Goal: Task Accomplishment & Management: Manage account settings

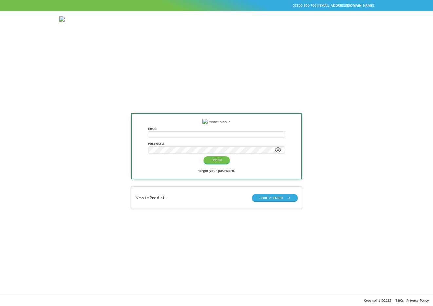
type input "**********"
click at [265, 93] on div "**********" at bounding box center [216, 161] width 433 height 267
click at [216, 164] on button "LOG IN" at bounding box center [217, 160] width 26 height 8
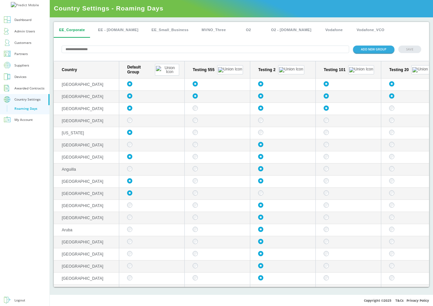
click at [16, 103] on div "Country Settings" at bounding box center [27, 99] width 26 height 6
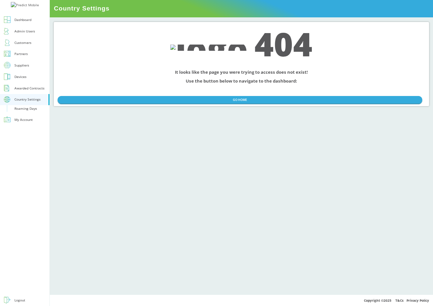
click at [23, 105] on link "Country Settings" at bounding box center [24, 99] width 49 height 11
click at [23, 112] on div "Roaming Days" at bounding box center [25, 108] width 23 height 6
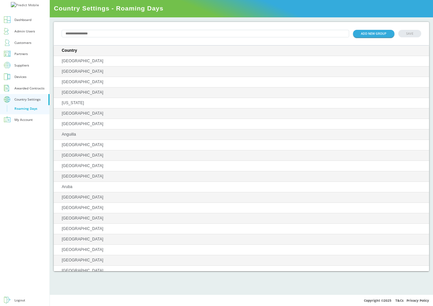
click at [23, 123] on div "My Account" at bounding box center [23, 120] width 18 height 6
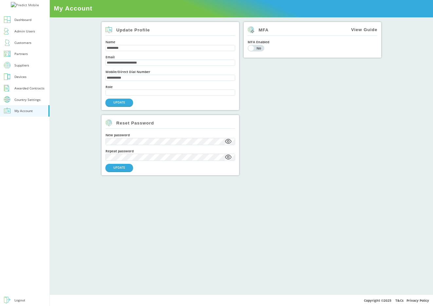
click at [29, 101] on div "Country Settings" at bounding box center [27, 99] width 26 height 3
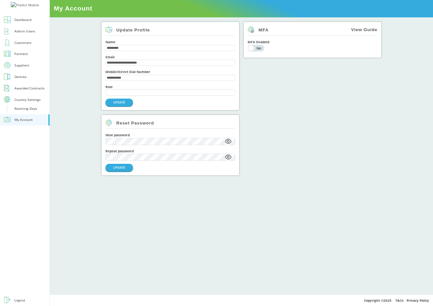
click at [29, 101] on div "Country Settings" at bounding box center [27, 99] width 26 height 3
click at [28, 112] on div "Roaming Days" at bounding box center [25, 108] width 23 height 6
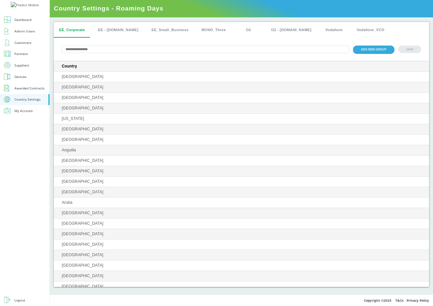
click at [22, 103] on div "Country Settings" at bounding box center [27, 99] width 26 height 6
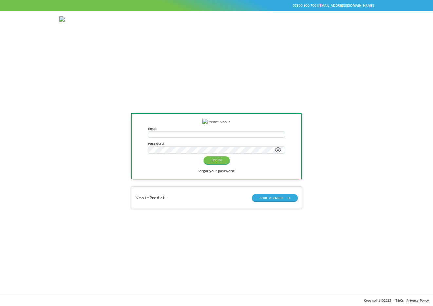
type input "**********"
click at [215, 164] on button "LOG IN" at bounding box center [217, 160] width 26 height 8
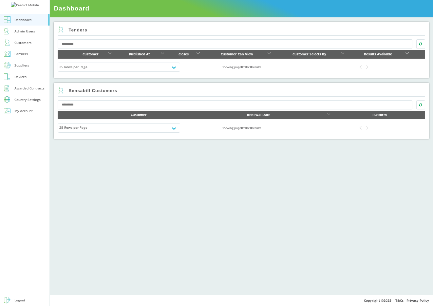
click at [26, 101] on div "Country Settings" at bounding box center [27, 99] width 26 height 3
click at [27, 112] on div "Roaming Days" at bounding box center [25, 108] width 23 height 6
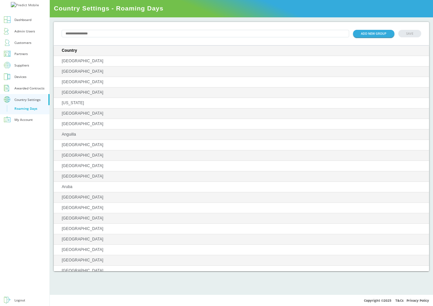
click at [39, 101] on div "Country Settings" at bounding box center [27, 99] width 26 height 3
click at [21, 101] on div "Country Settings" at bounding box center [27, 99] width 26 height 3
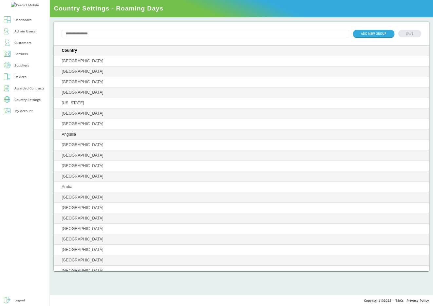
click at [21, 101] on div "Country Settings" at bounding box center [27, 99] width 26 height 3
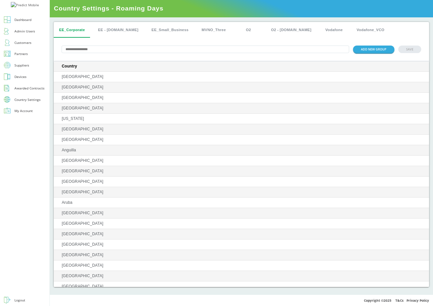
click at [21, 101] on div "Country Settings" at bounding box center [27, 99] width 26 height 3
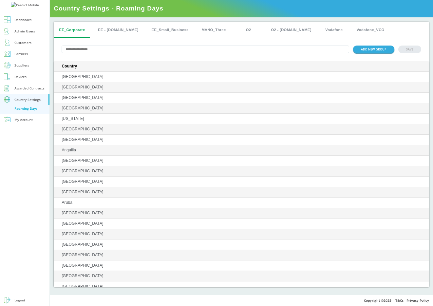
click at [21, 101] on div "Country Settings" at bounding box center [27, 99] width 26 height 3
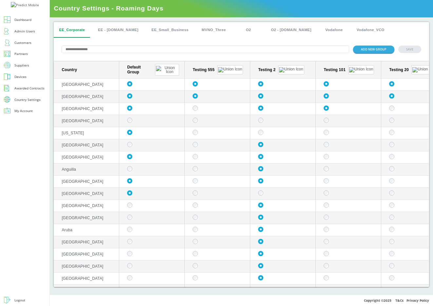
click at [21, 101] on div "Country Settings" at bounding box center [27, 99] width 26 height 3
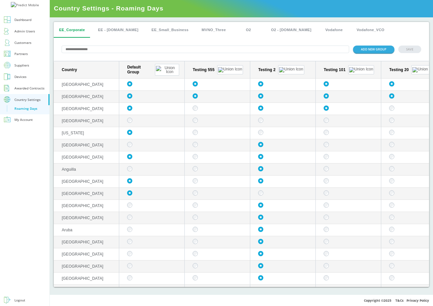
click at [21, 101] on div "Country Settings" at bounding box center [27, 99] width 26 height 3
click at [23, 101] on div "Country Settings" at bounding box center [27, 99] width 26 height 3
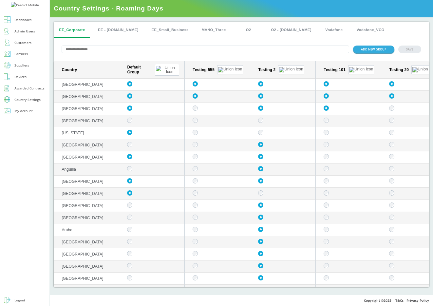
click at [23, 101] on div "Country Settings" at bounding box center [27, 99] width 26 height 3
click at [28, 91] on div "Awarded Contracts" at bounding box center [29, 88] width 30 height 6
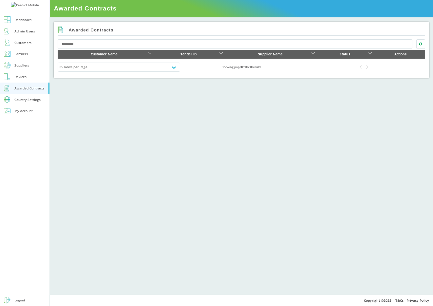
click at [27, 105] on button "Country Settings" at bounding box center [24, 99] width 49 height 11
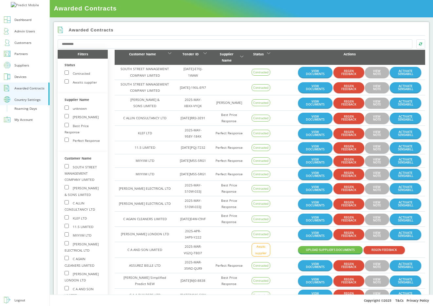
click at [27, 112] on div "Roaming Days" at bounding box center [25, 108] width 23 height 6
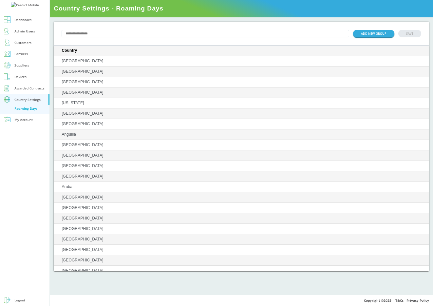
click at [30, 101] on div "Country Settings" at bounding box center [27, 99] width 26 height 3
click at [27, 114] on div "My Account" at bounding box center [23, 111] width 18 height 6
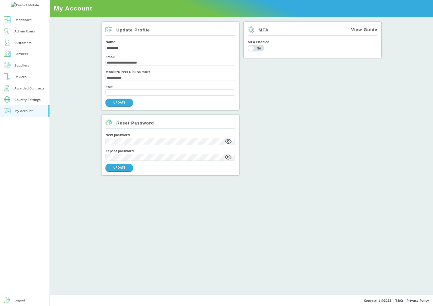
click at [37, 101] on div "Country Settings" at bounding box center [27, 99] width 26 height 3
click at [36, 112] on div "Roaming Days" at bounding box center [25, 108] width 23 height 6
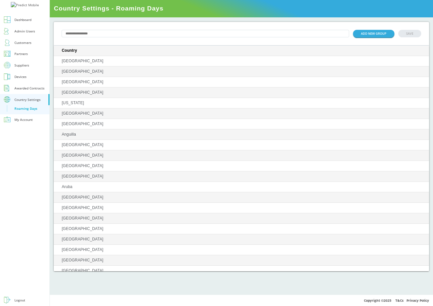
click at [31, 123] on div "My Account" at bounding box center [23, 120] width 18 height 6
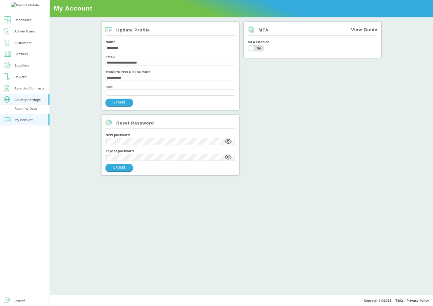
click at [26, 101] on div "Country Settings" at bounding box center [27, 99] width 26 height 3
click at [24, 101] on div "Country Settings" at bounding box center [27, 99] width 26 height 3
click at [25, 112] on div "Roaming Days" at bounding box center [25, 108] width 23 height 6
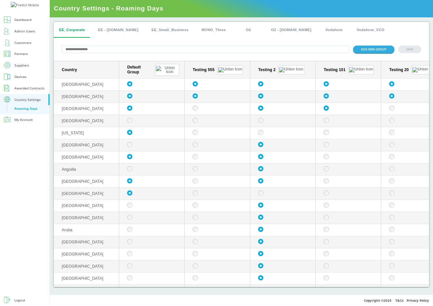
click at [28, 123] on div "My Account" at bounding box center [23, 120] width 18 height 6
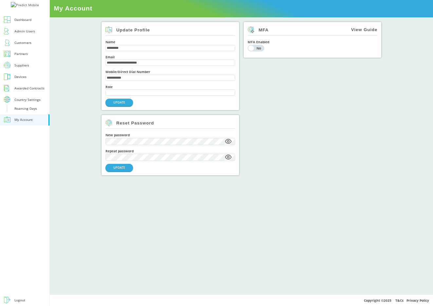
click at [32, 105] on button "Country Settings" at bounding box center [24, 99] width 49 height 11
click at [31, 112] on div "Roaming Days" at bounding box center [25, 108] width 23 height 6
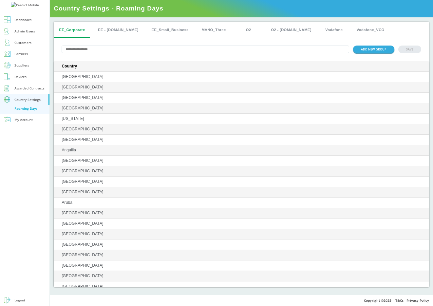
click at [30, 101] on div "Country Settings" at bounding box center [27, 99] width 26 height 3
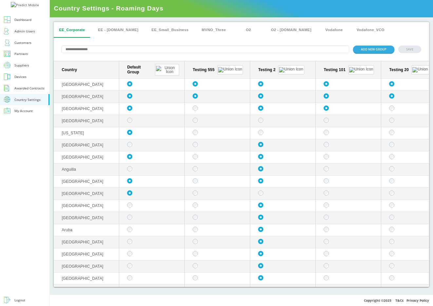
click at [29, 114] on div "My Account" at bounding box center [23, 111] width 18 height 6
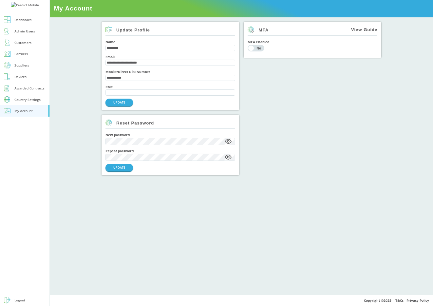
click at [31, 105] on button "Country Settings" at bounding box center [24, 99] width 49 height 11
click at [30, 112] on div "Roaming Days" at bounding box center [25, 108] width 23 height 6
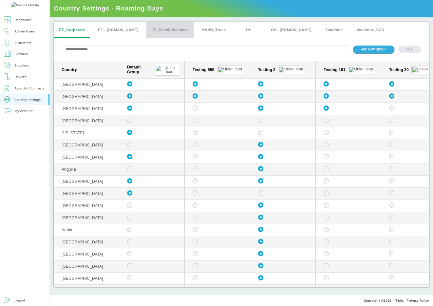
click at [165, 27] on button "EE_Small_Business" at bounding box center [169, 30] width 47 height 16
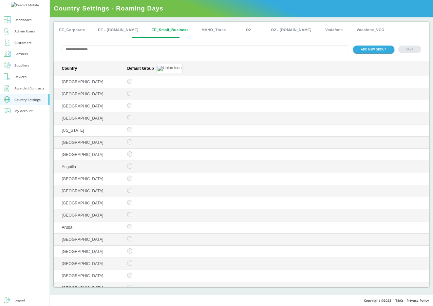
click at [89, 31] on button "EE_Corporate" at bounding box center [72, 30] width 36 height 16
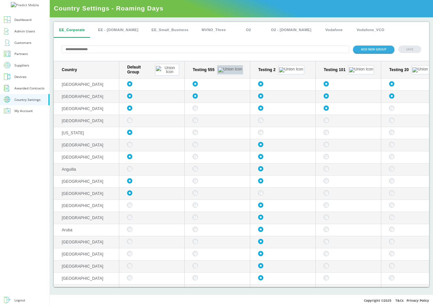
click at [221, 65] on button "sticky table" at bounding box center [230, 69] width 26 height 9
click at [223, 67] on div "Testing 555" at bounding box center [219, 69] width 52 height 9
click at [220, 67] on img "sticky table" at bounding box center [230, 69] width 24 height 5
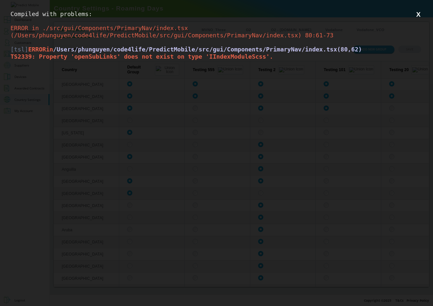
click at [418, 13] on button "X" at bounding box center [418, 14] width 8 height 8
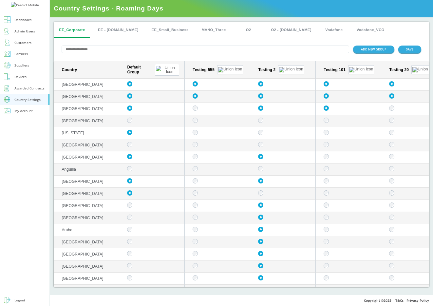
scroll to position [0, 18]
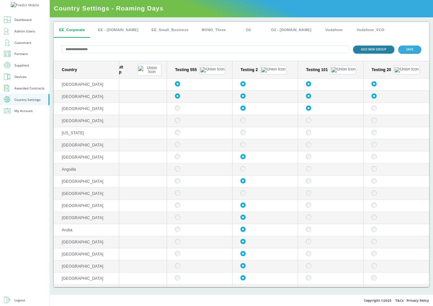
click at [380, 50] on button "ADD NEW GROUP" at bounding box center [373, 50] width 41 height 8
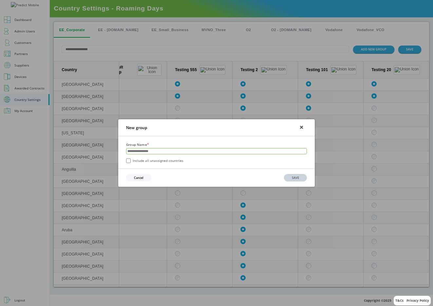
click at [178, 152] on input "text" at bounding box center [216, 151] width 181 height 6
type input "*******"
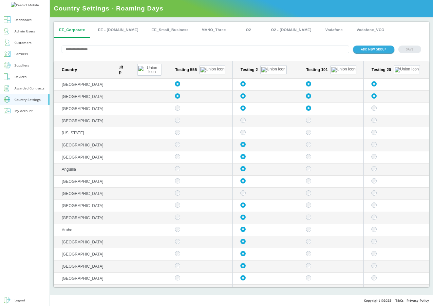
click at [411, 49] on div "ADD NEW GROUP SAVE" at bounding box center [241, 50] width 375 height 24
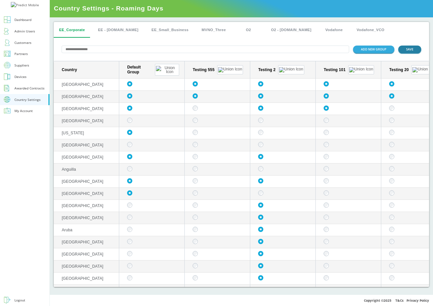
click at [408, 50] on button "SAVE" at bounding box center [409, 50] width 23 height 8
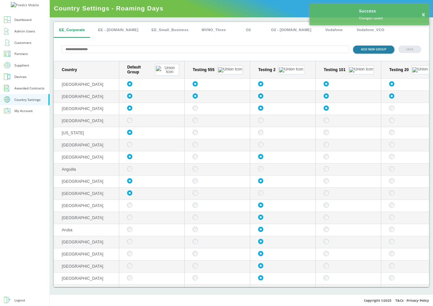
click at [363, 52] on button "ADD NEW GROUP" at bounding box center [373, 50] width 41 height 8
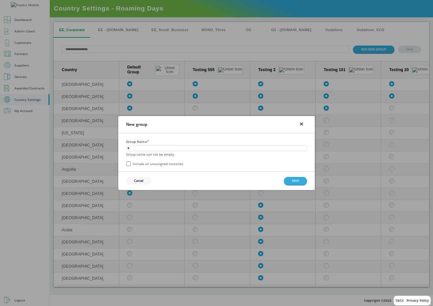
type input "*"
click at [130, 155] on div "Group name can not be empty." at bounding box center [216, 154] width 181 height 6
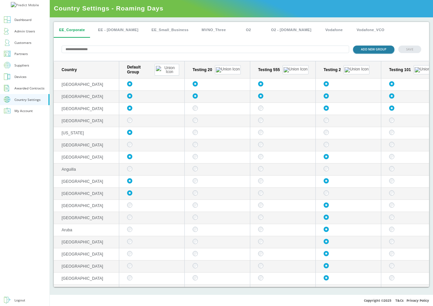
click at [372, 50] on button "ADD NEW GROUP" at bounding box center [373, 50] width 41 height 8
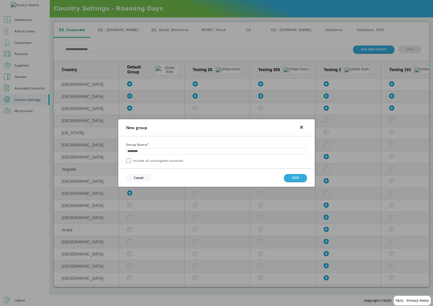
type input "*********"
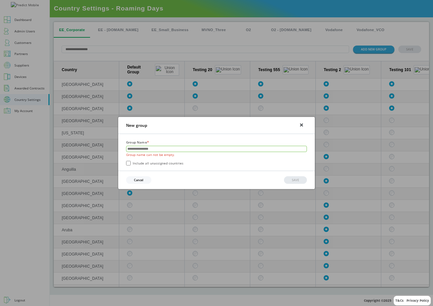
click at [231, 147] on input "text" at bounding box center [216, 149] width 181 height 6
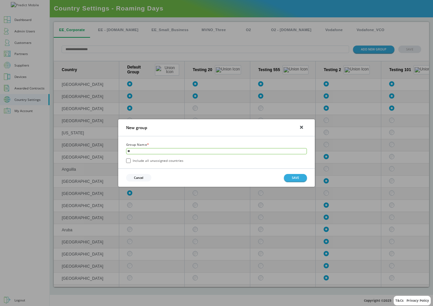
type input "*"
type input "**********"
click at [158, 161] on label "Include all unassigned countries" at bounding box center [154, 160] width 57 height 5
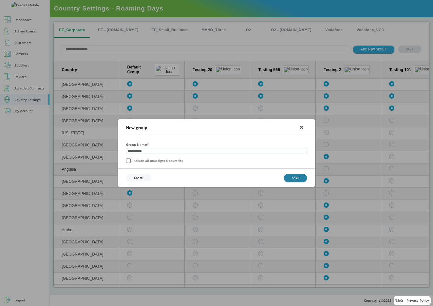
click at [297, 178] on button "SAVE" at bounding box center [295, 178] width 23 height 8
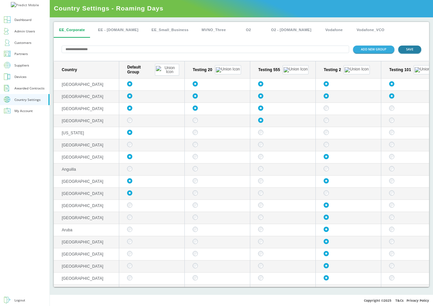
click at [402, 50] on button "SAVE" at bounding box center [409, 50] width 23 height 8
click at [366, 47] on button "ADD NEW GROUP" at bounding box center [373, 50] width 41 height 8
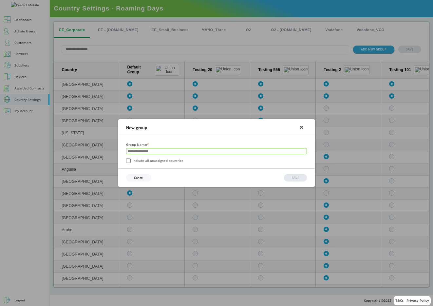
click at [208, 151] on input "text" at bounding box center [216, 151] width 181 height 6
type input "*"
type input "**********"
click at [300, 180] on button "SAVE" at bounding box center [295, 178] width 23 height 8
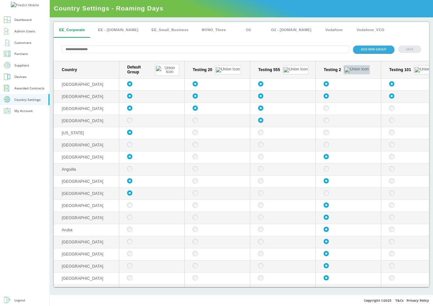
click at [347, 68] on button "sticky table" at bounding box center [357, 69] width 26 height 9
click at [347, 87] on button "Delete group" at bounding box center [347, 86] width 26 height 7
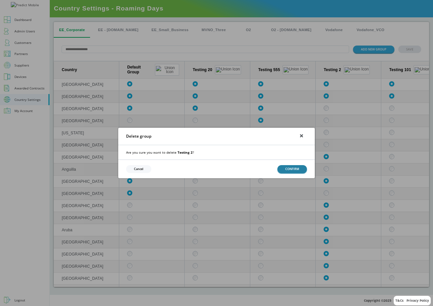
click at [293, 171] on button "CONFIRM" at bounding box center [291, 169] width 29 height 8
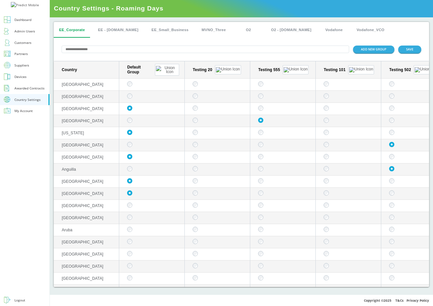
click at [130, 103] on td "sticky table" at bounding box center [152, 109] width 66 height 12
click at [415, 52] on button "SAVE" at bounding box center [409, 50] width 23 height 8
click at [132, 79] on td "sticky table" at bounding box center [152, 85] width 66 height 12
click at [194, 91] on td "sticky table" at bounding box center [218, 97] width 66 height 12
click at [414, 50] on button "SAVE" at bounding box center [409, 50] width 23 height 8
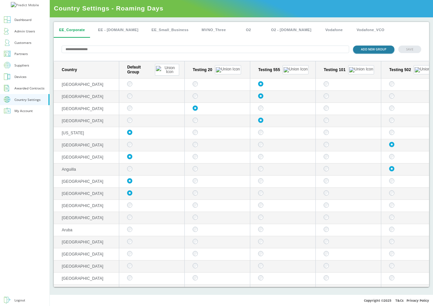
click at [385, 48] on button "ADD NEW GROUP" at bounding box center [373, 50] width 41 height 8
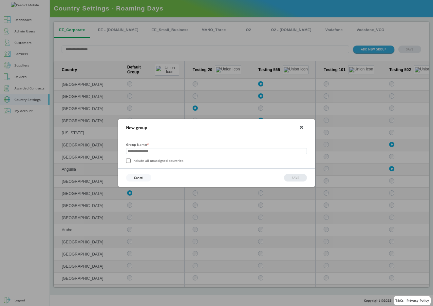
click at [303, 127] on div "New group" at bounding box center [216, 127] width 197 height 17
click at [245, 153] on input "text" at bounding box center [216, 151] width 181 height 6
type input "**********"
type input "*********"
click at [292, 180] on button "SAVE" at bounding box center [295, 178] width 23 height 8
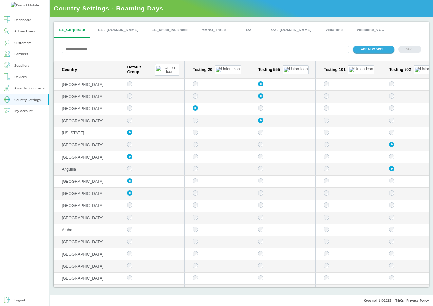
scroll to position [0, 149]
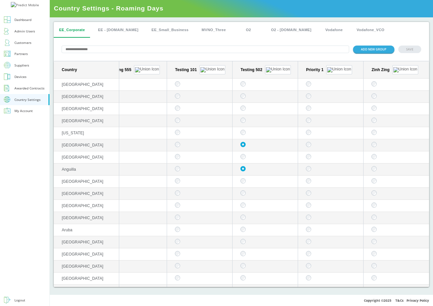
click at [398, 66] on div "Zinh Zing" at bounding box center [397, 69] width 52 height 9
click at [395, 68] on button "sticky table" at bounding box center [405, 69] width 26 height 9
click at [389, 79] on button "Edit group" at bounding box center [396, 76] width 26 height 7
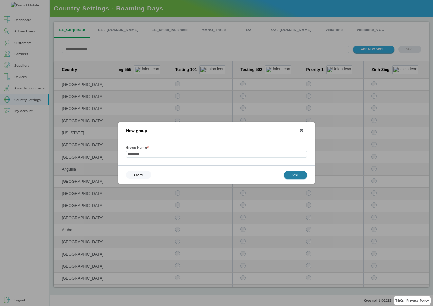
type input "*********"
click at [288, 173] on button "SAVE" at bounding box center [295, 175] width 23 height 8
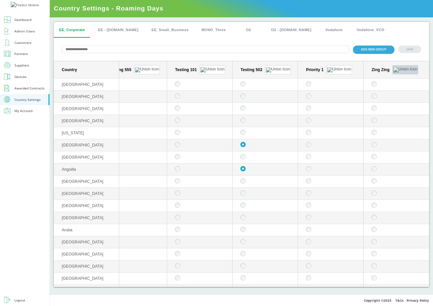
click at [394, 67] on img "sticky table" at bounding box center [405, 69] width 24 height 5
click at [393, 79] on button "Edit group" at bounding box center [396, 76] width 26 height 7
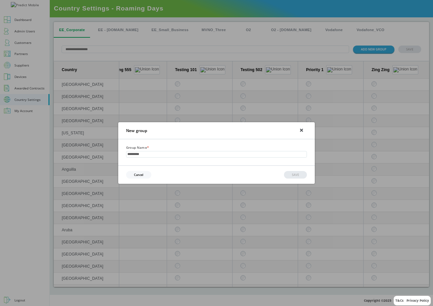
click at [299, 129] on div "New group" at bounding box center [216, 130] width 197 height 17
click at [304, 129] on div "New group" at bounding box center [216, 130] width 197 height 17
click at [302, 129] on icon at bounding box center [301, 130] width 2 height 2
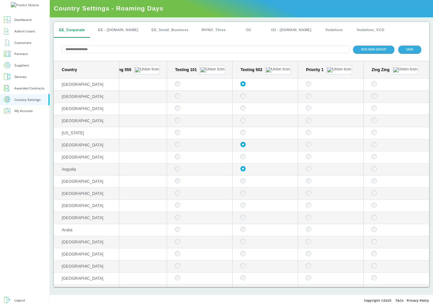
click at [312, 80] on td "sticky table" at bounding box center [331, 85] width 66 height 12
click at [120, 27] on button "EE - [DOMAIN_NAME]" at bounding box center [118, 30] width 51 height 16
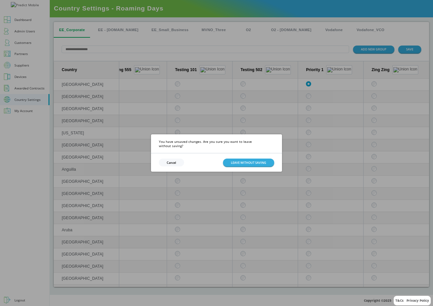
click at [172, 159] on button "Cancel" at bounding box center [171, 163] width 25 height 8
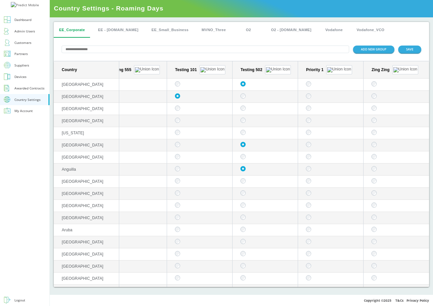
click at [108, 31] on button "EE - [DOMAIN_NAME]" at bounding box center [118, 30] width 51 height 16
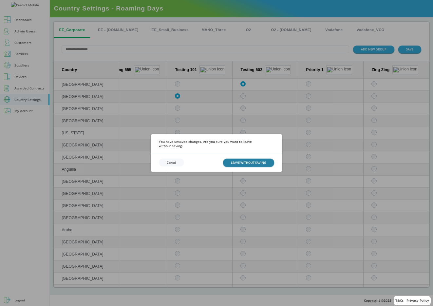
click at [242, 160] on button "LEAVE WITHOUT SAVING" at bounding box center [248, 163] width 51 height 8
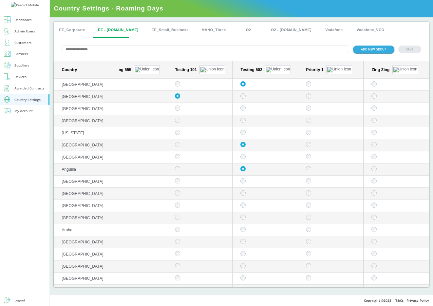
scroll to position [0, 0]
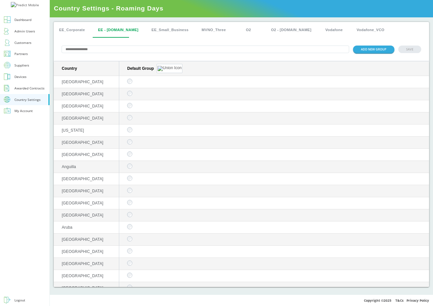
click at [73, 28] on button "EE_Corporate" at bounding box center [72, 30] width 36 height 16
